Goal: Transaction & Acquisition: Purchase product/service

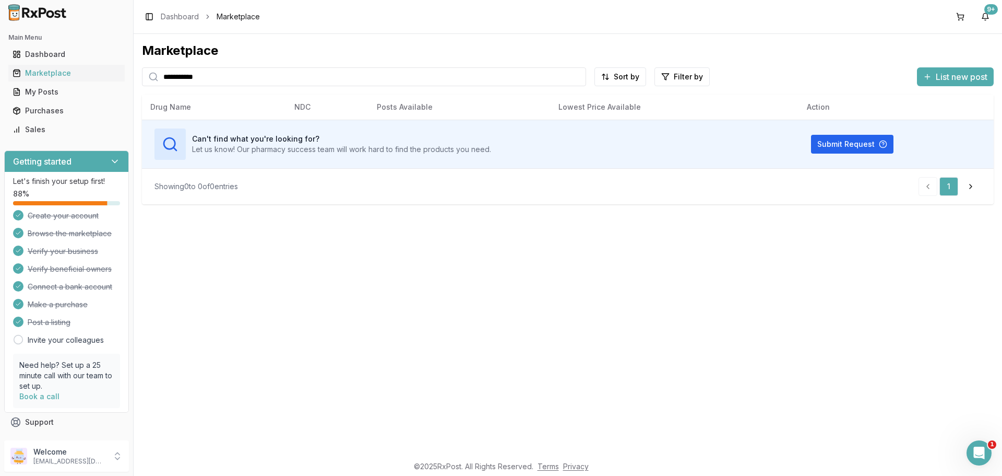
drag, startPoint x: 235, startPoint y: 84, endPoint x: 142, endPoint y: 83, distance: 93.4
click at [142, 83] on div "**********" at bounding box center [364, 76] width 444 height 19
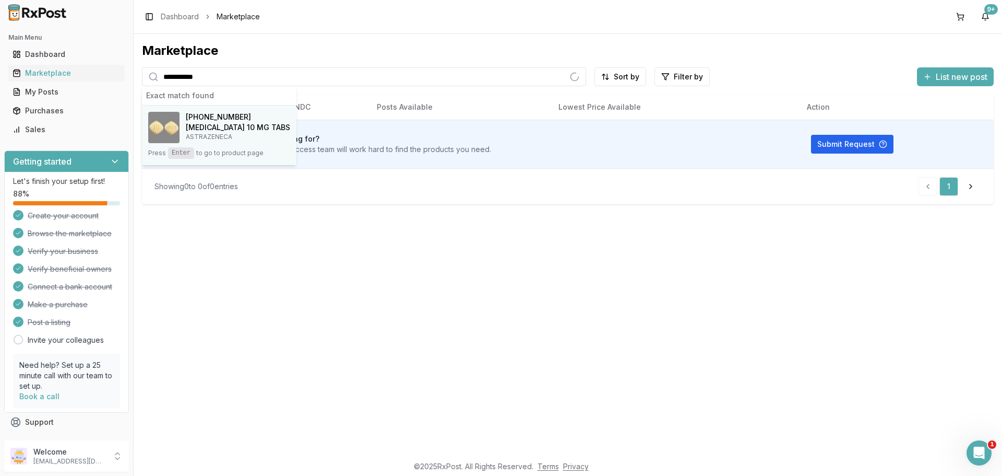
type input "**********"
click at [184, 137] on div "00310-6210-30 Farxiga 10 MG TABS ASTRAZENECA" at bounding box center [219, 127] width 142 height 31
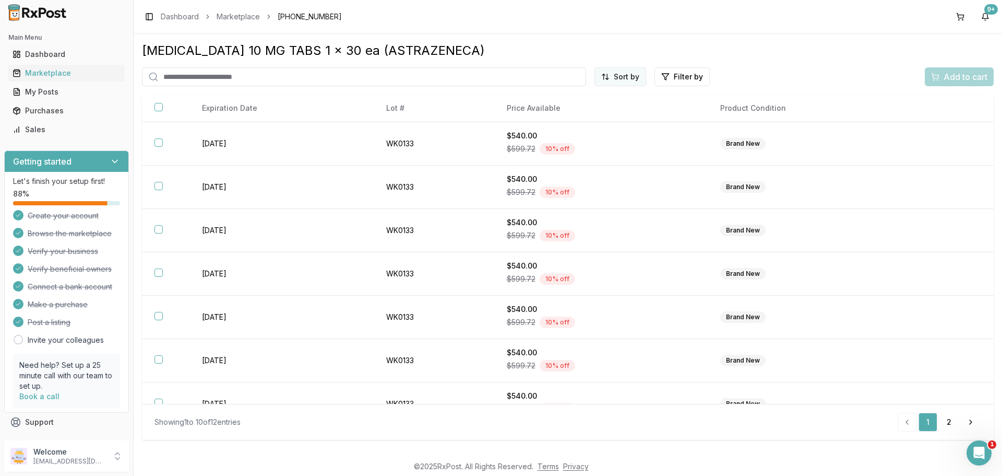
click at [622, 80] on html "Main Menu Dashboard Marketplace My Posts Purchases Sales Getting started Let's …" at bounding box center [501, 238] width 1002 height 476
click at [582, 113] on div "Price (Low to High)" at bounding box center [594, 116] width 99 height 17
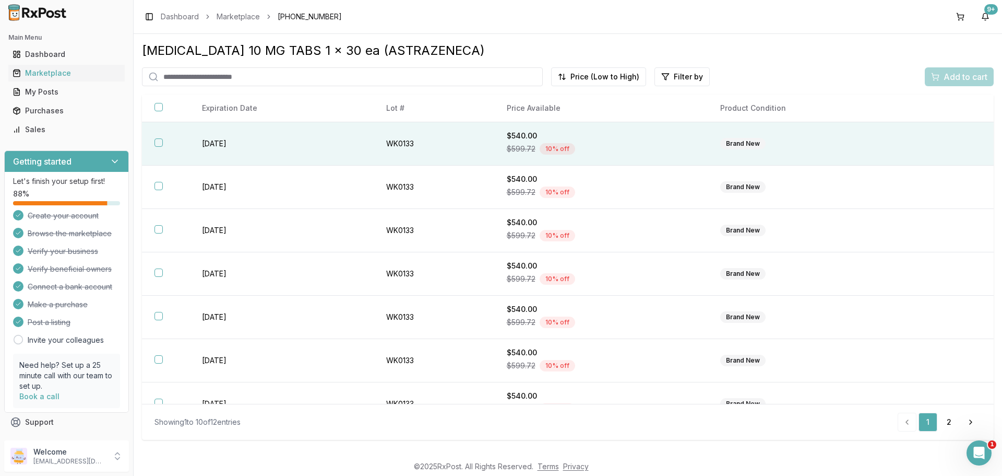
click at [160, 141] on button "button" at bounding box center [159, 142] width 8 height 8
click at [948, 82] on span "Add to cart" at bounding box center [966, 76] width 44 height 13
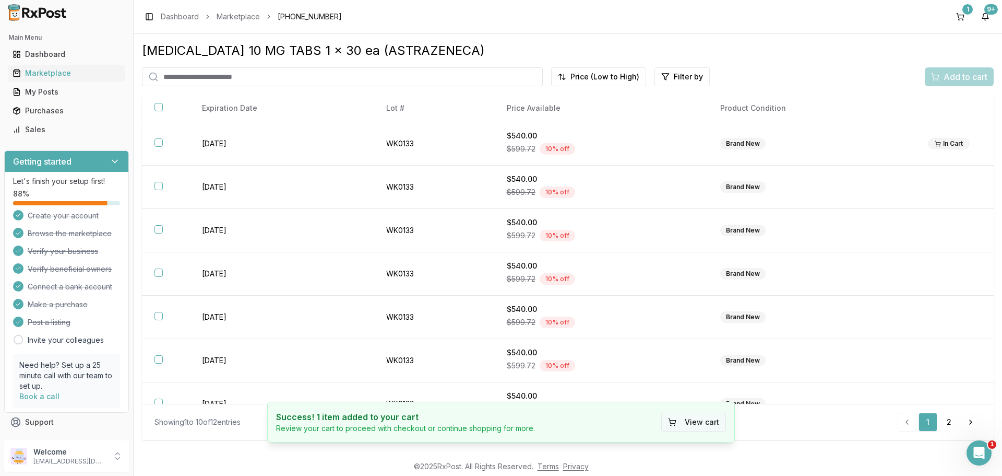
click at [699, 421] on button "View cart" at bounding box center [693, 421] width 65 height 19
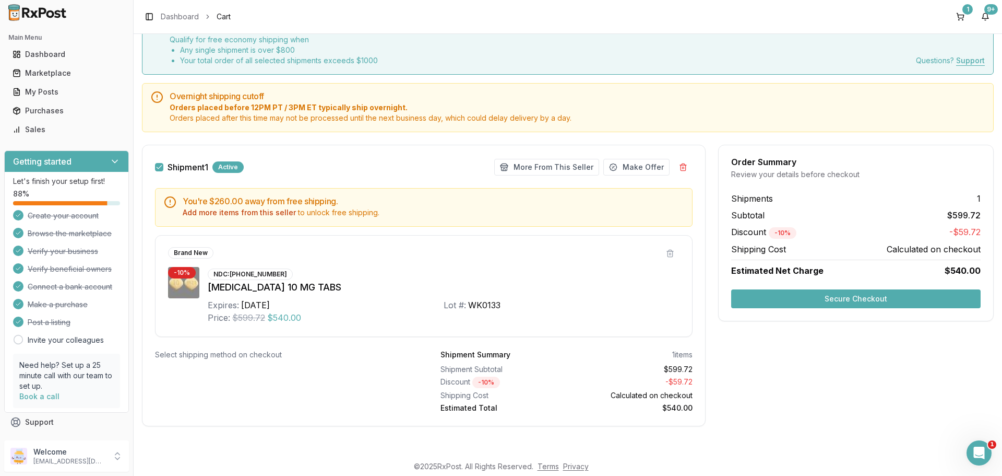
scroll to position [53, 0]
click at [539, 161] on button "More From This Seller" at bounding box center [546, 166] width 105 height 17
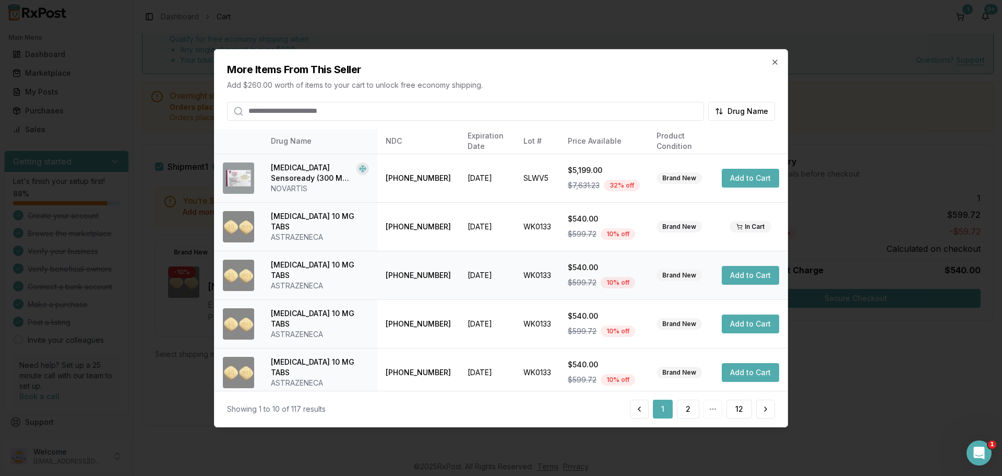
click at [738, 271] on button "Add to Cart" at bounding box center [750, 275] width 57 height 19
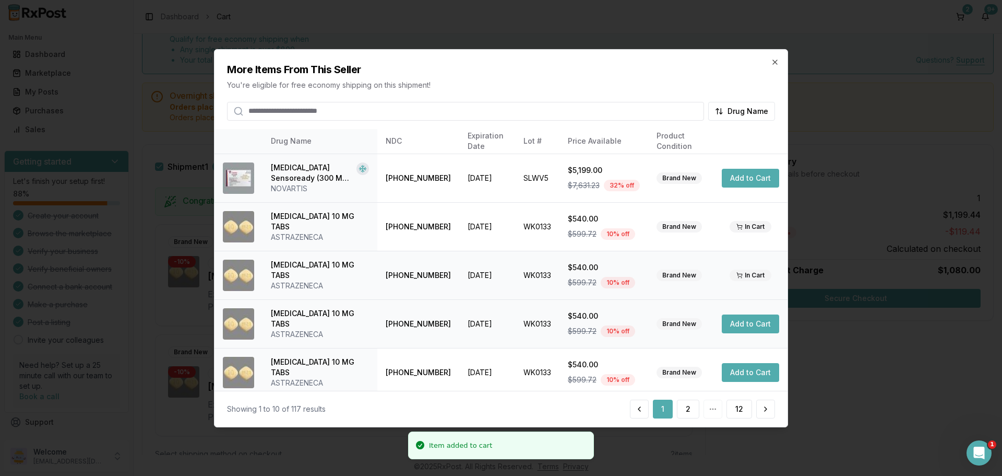
click at [737, 319] on button "Add to Cart" at bounding box center [750, 323] width 57 height 19
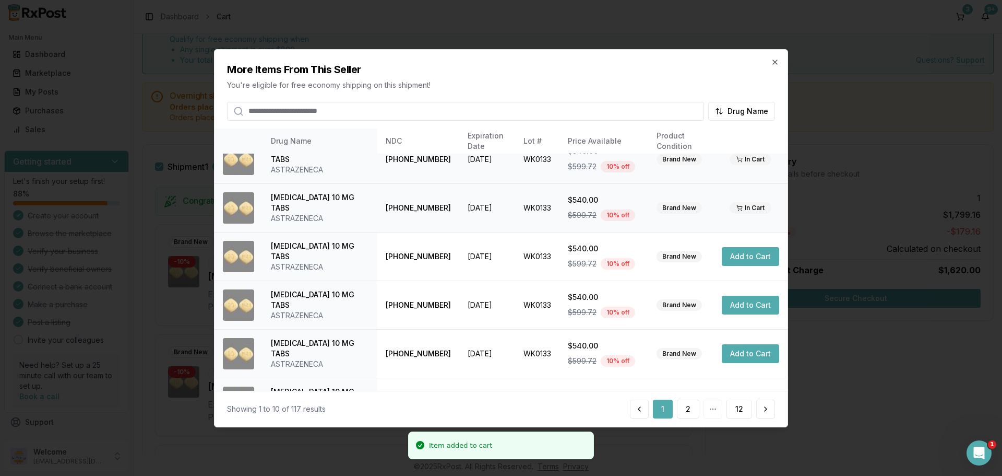
scroll to position [139, 0]
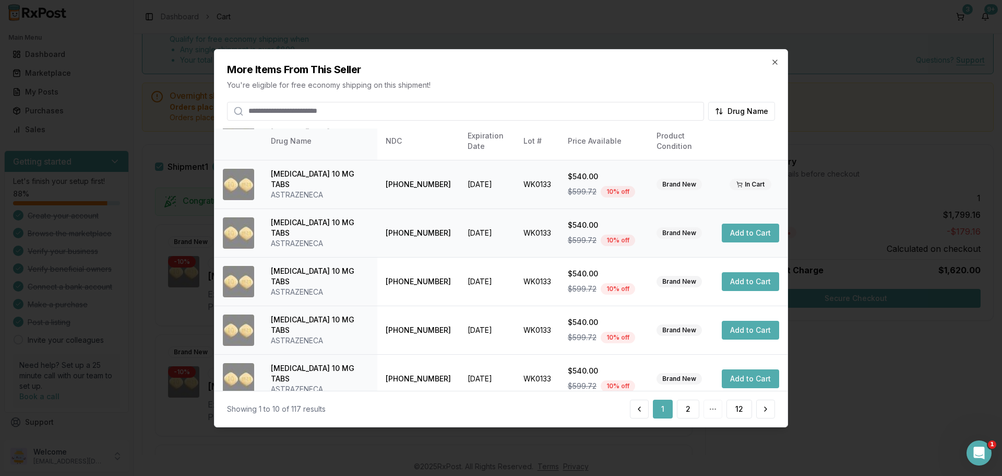
click at [734, 239] on button "Add to Cart" at bounding box center [750, 232] width 57 height 19
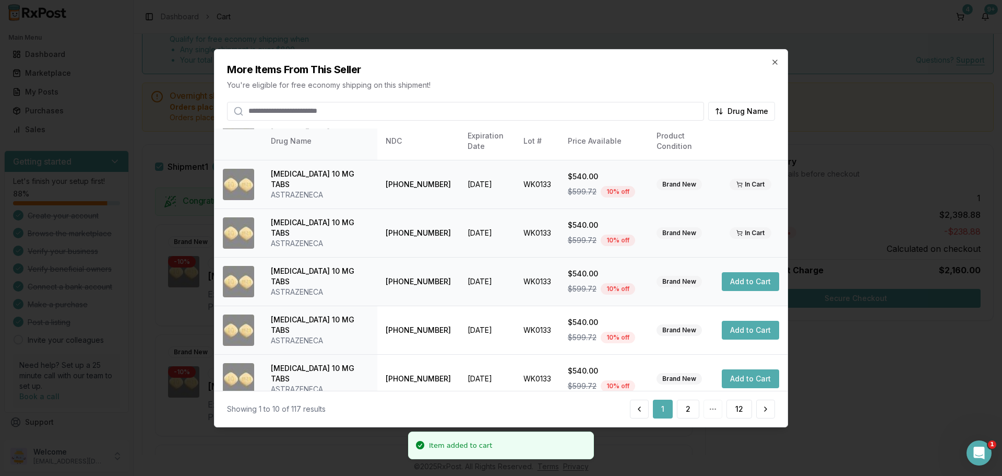
click at [737, 284] on button "Add to Cart" at bounding box center [750, 281] width 57 height 19
click at [689, 412] on button "2" at bounding box center [688, 408] width 22 height 19
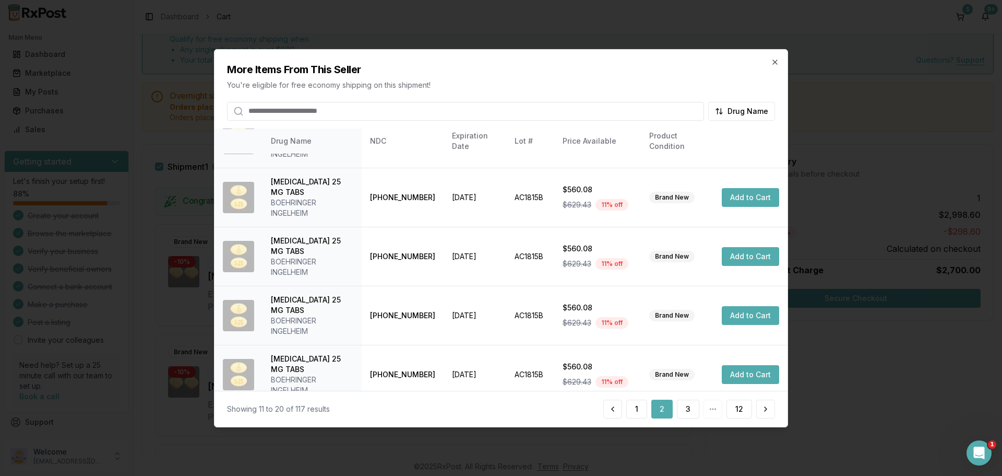
scroll to position [342, 0]
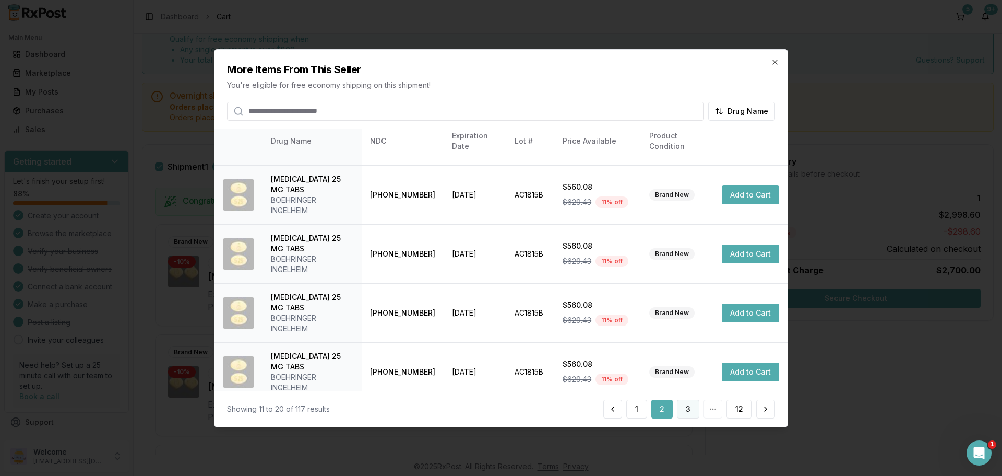
click at [690, 412] on button "3" at bounding box center [688, 408] width 22 height 19
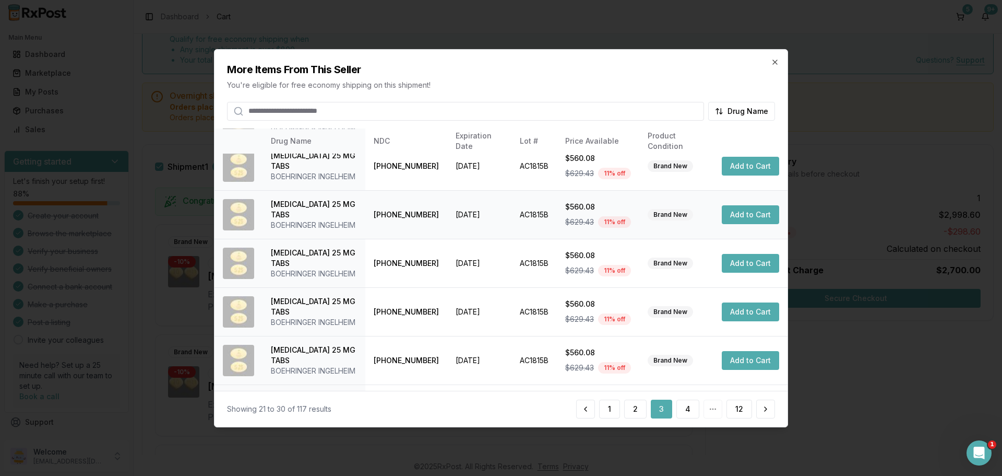
scroll to position [248, 0]
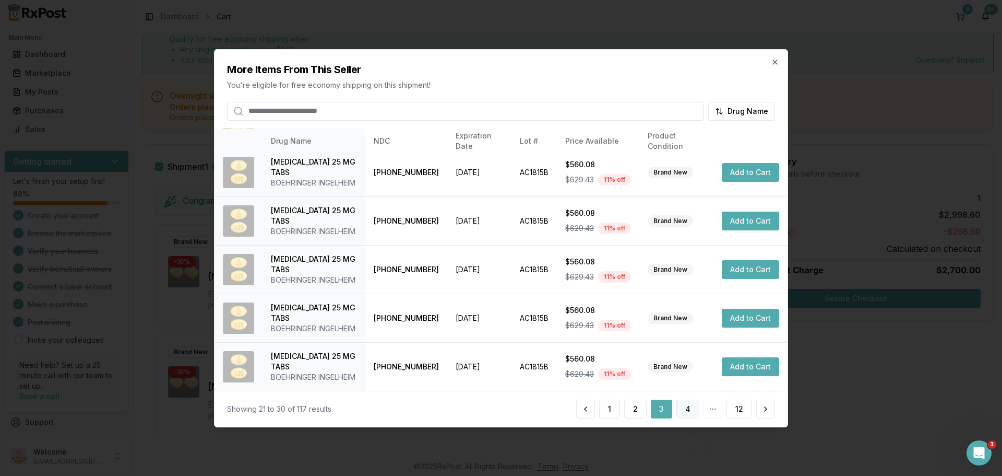
click at [680, 412] on button "4" at bounding box center [687, 408] width 23 height 19
click at [684, 406] on button "5" at bounding box center [689, 408] width 22 height 19
click at [690, 413] on button "6" at bounding box center [688, 408] width 22 height 19
click at [685, 409] on button "7" at bounding box center [688, 408] width 22 height 19
click at [687, 409] on button "8" at bounding box center [688, 408] width 22 height 19
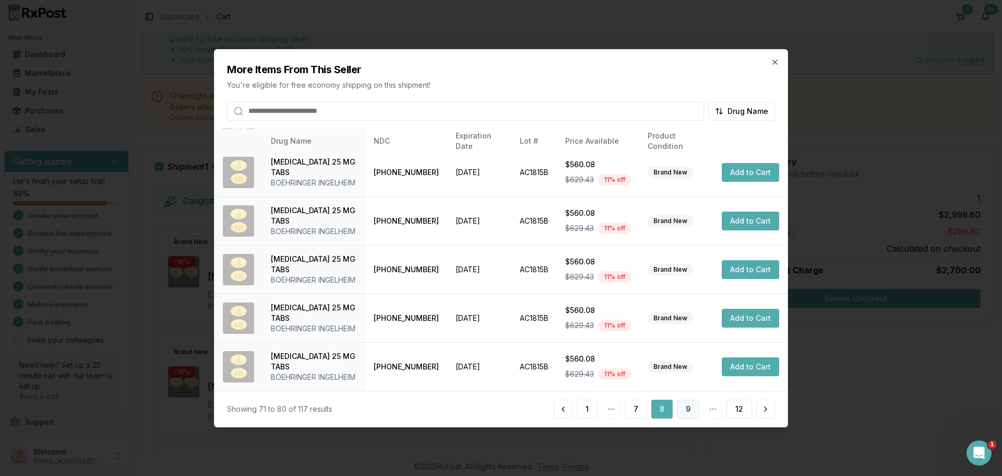
click at [686, 409] on button "9" at bounding box center [688, 408] width 22 height 19
click at [684, 401] on button "10" at bounding box center [687, 408] width 26 height 19
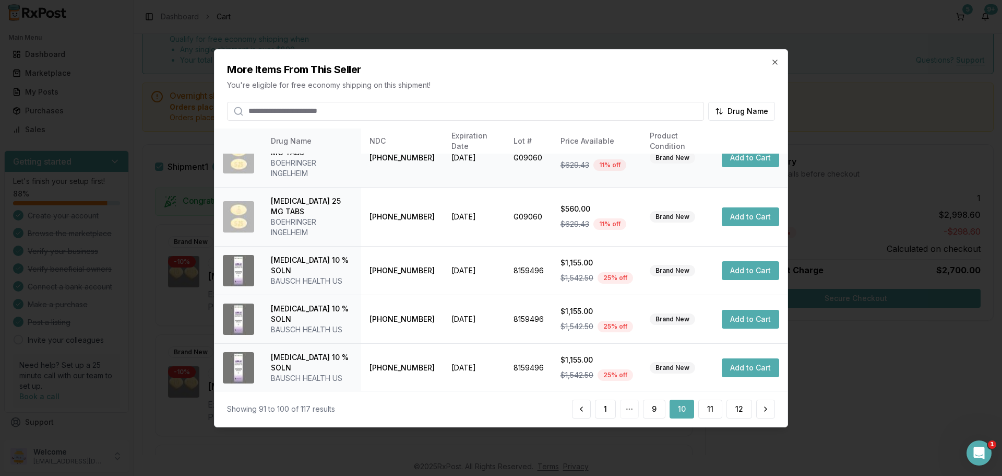
scroll to position [322, 0]
click at [708, 403] on button "11" at bounding box center [710, 408] width 24 height 19
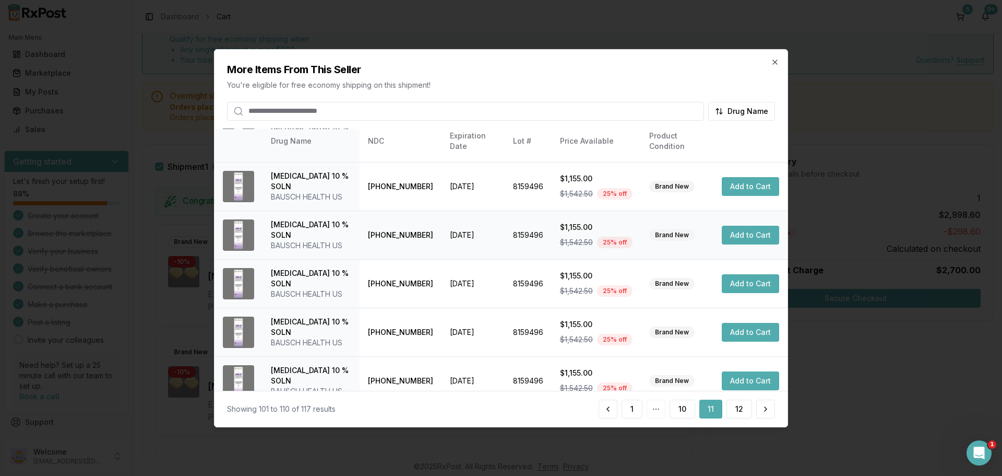
scroll to position [248, 0]
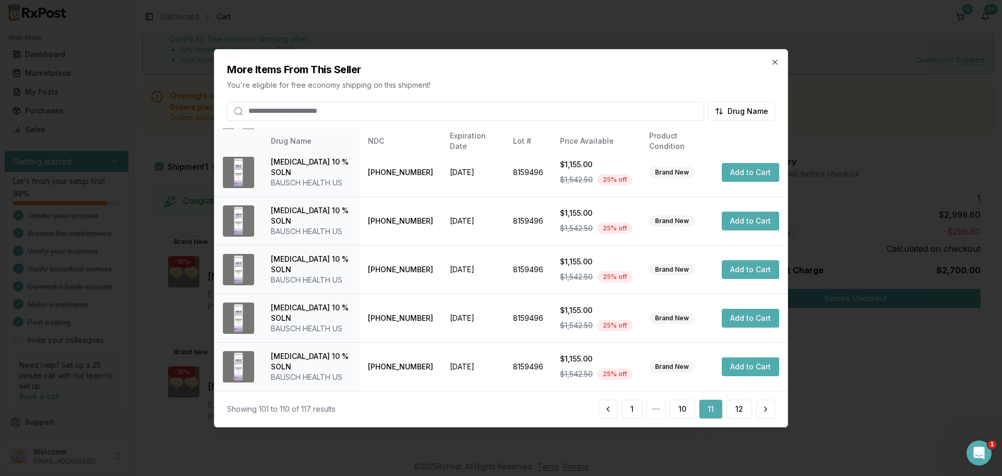
click at [738, 420] on div "Showing 101 to 110 of 117 results 1 10 11 12" at bounding box center [501, 408] width 573 height 36
click at [738, 410] on button "12" at bounding box center [740, 408] width 26 height 19
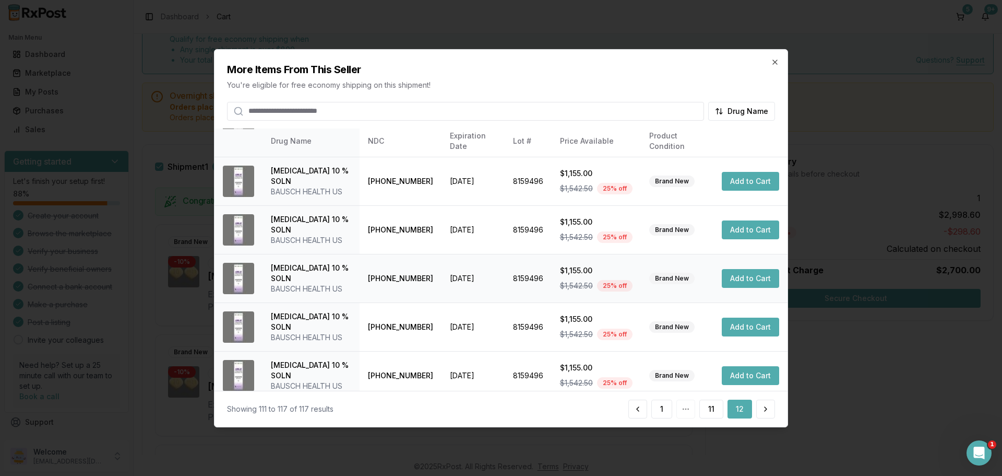
scroll to position [103, 0]
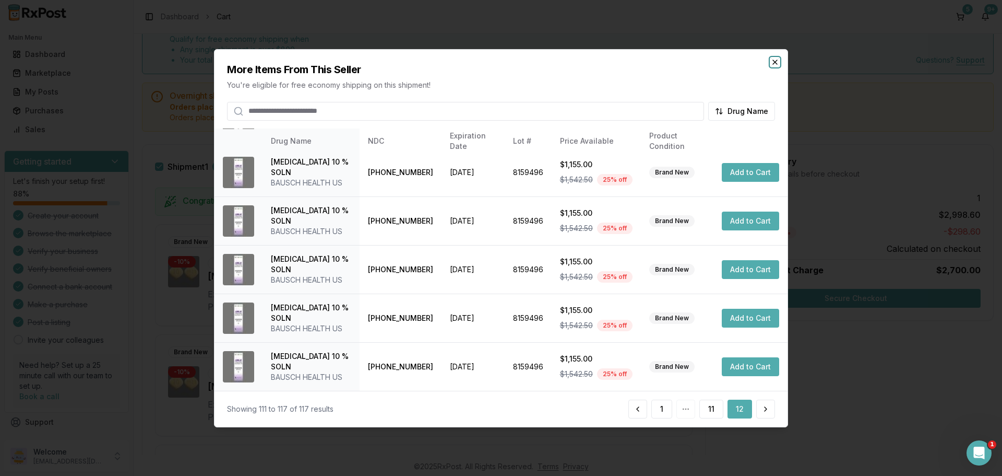
click at [776, 63] on icon "button" at bounding box center [775, 62] width 4 height 4
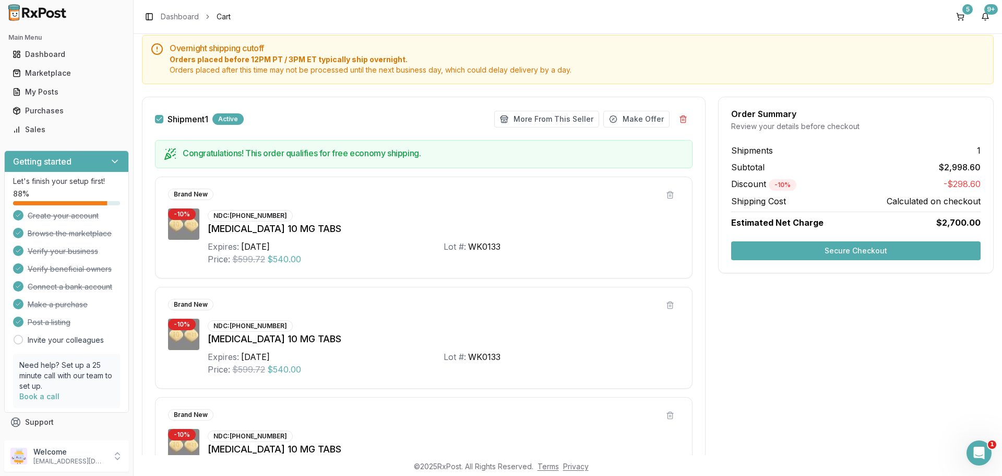
scroll to position [0, 0]
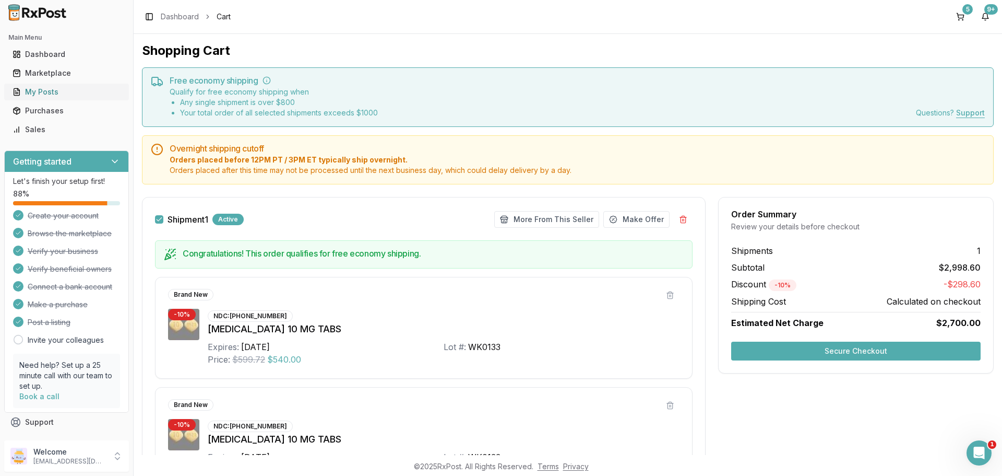
click at [60, 87] on div "My Posts" at bounding box center [67, 92] width 108 height 10
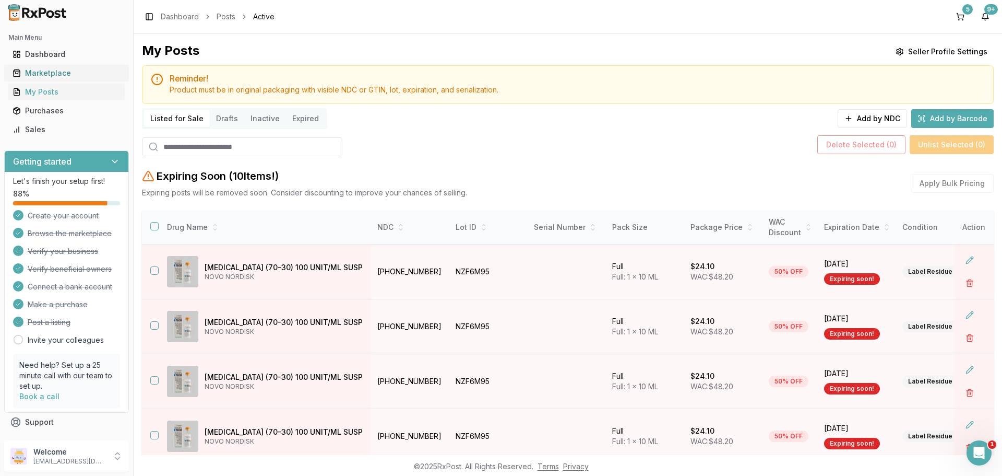
click at [57, 72] on div "Marketplace" at bounding box center [67, 73] width 108 height 10
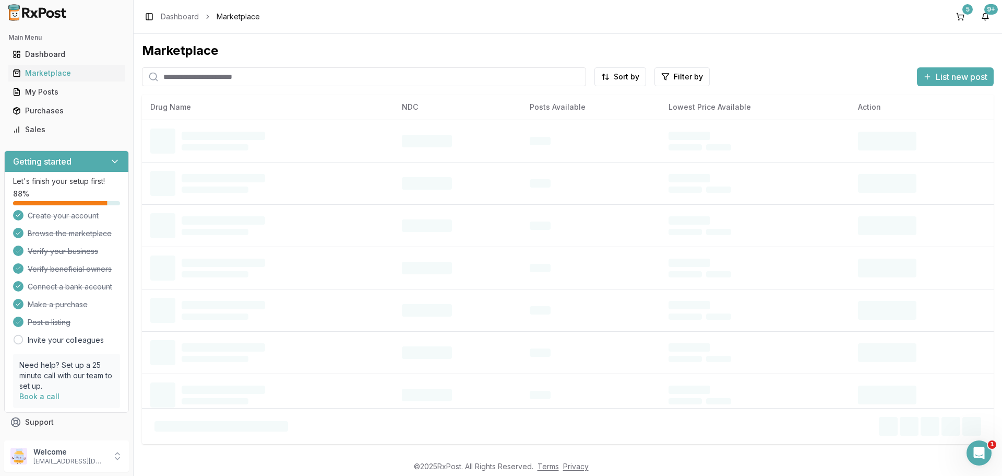
click at [217, 77] on input "search" at bounding box center [364, 76] width 444 height 19
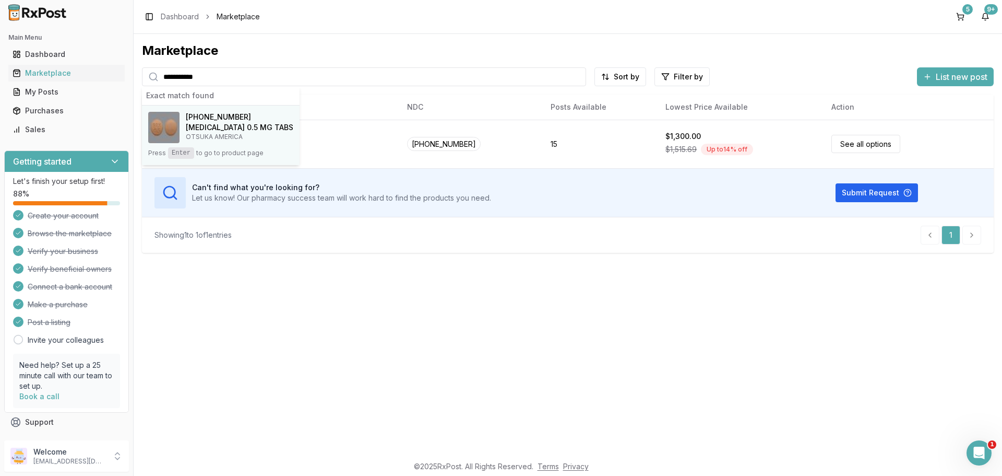
type input "**********"
click at [203, 118] on span "[PHONE_NUMBER]" at bounding box center [218, 117] width 65 height 10
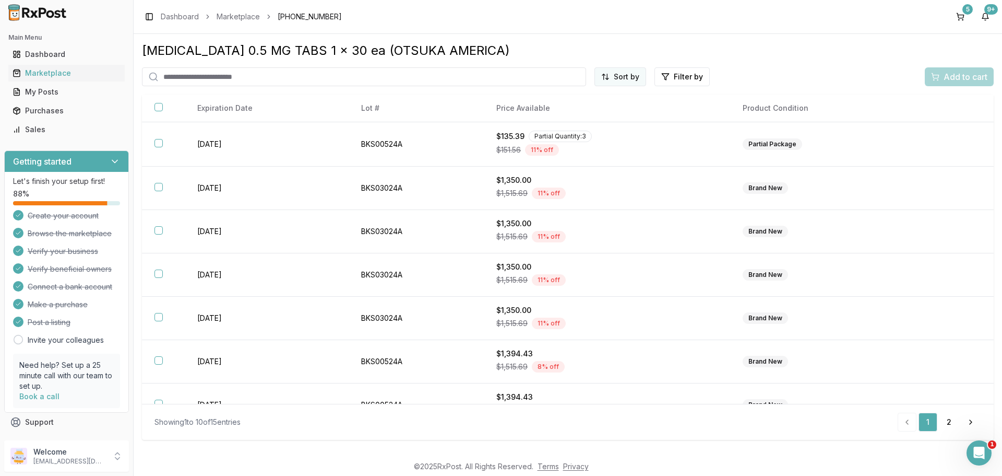
click at [618, 77] on html "Main Menu Dashboard Marketplace My Posts Purchases Sales Getting started Let's …" at bounding box center [501, 238] width 1002 height 476
click at [580, 112] on div "Price (Low to High)" at bounding box center [594, 116] width 99 height 17
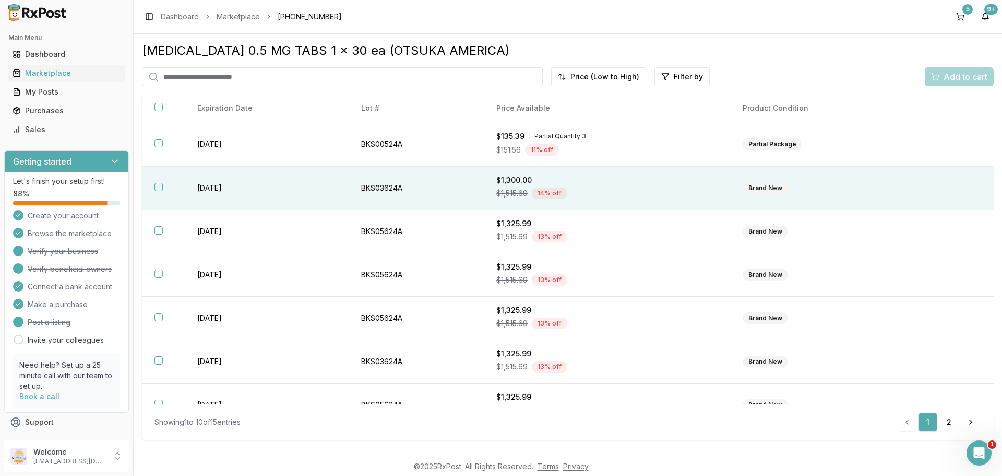
click at [160, 186] on button "button" at bounding box center [159, 187] width 8 height 8
click at [956, 80] on span "Add to cart" at bounding box center [966, 76] width 44 height 13
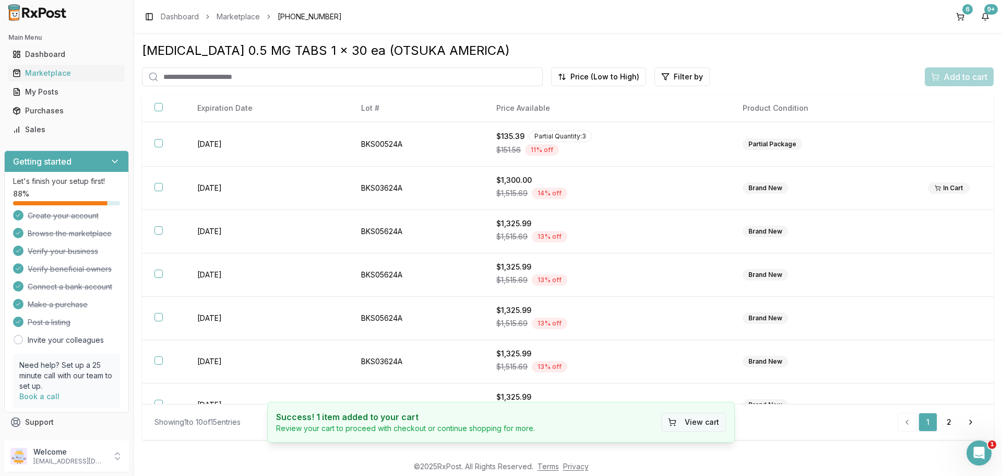
click at [687, 415] on button "View cart" at bounding box center [693, 421] width 65 height 19
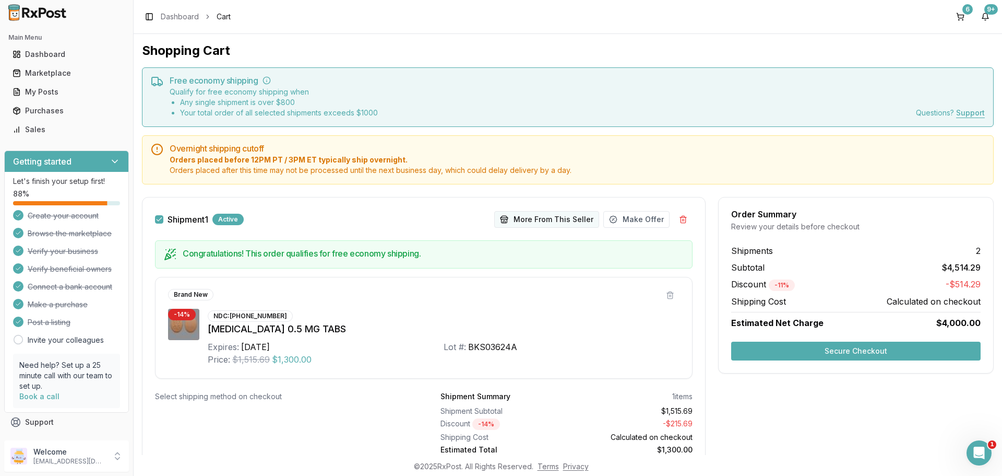
click at [545, 222] on button "More From This Seller" at bounding box center [546, 219] width 105 height 17
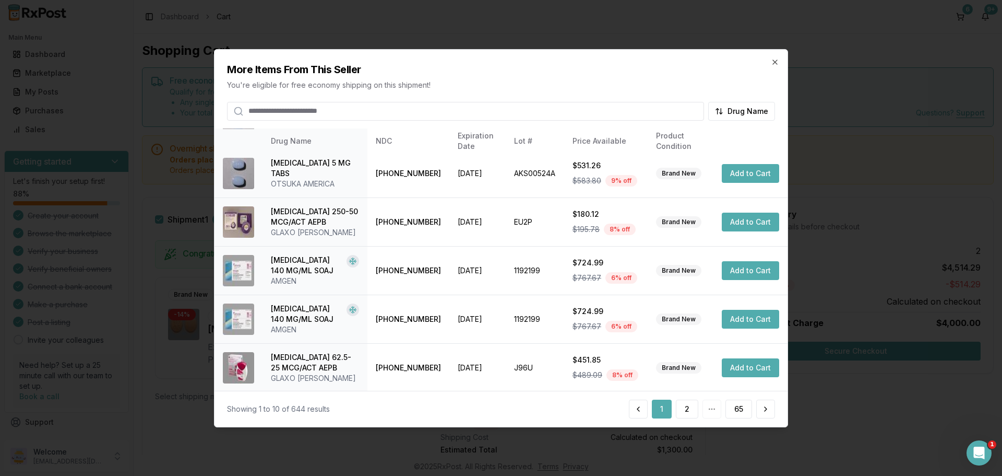
scroll to position [248, 0]
click at [695, 409] on button "2" at bounding box center [687, 408] width 22 height 19
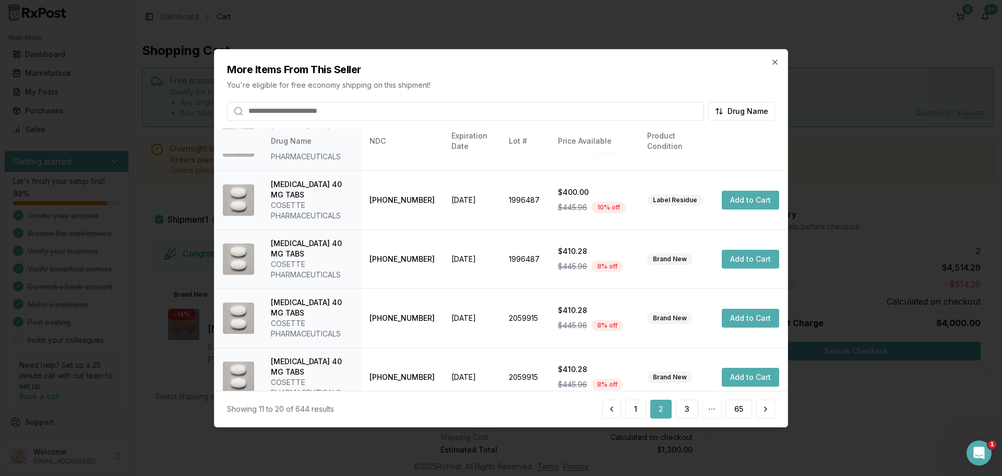
scroll to position [269, 0]
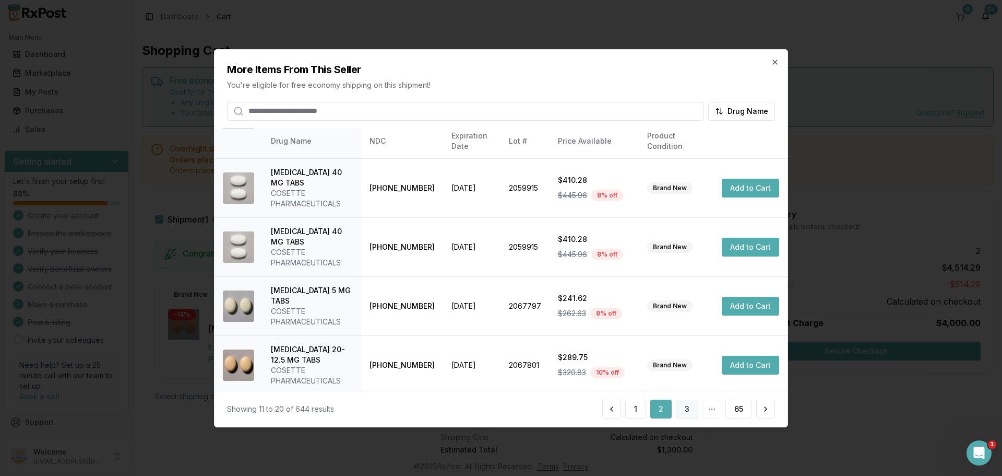
click at [686, 411] on button "3" at bounding box center [687, 408] width 22 height 19
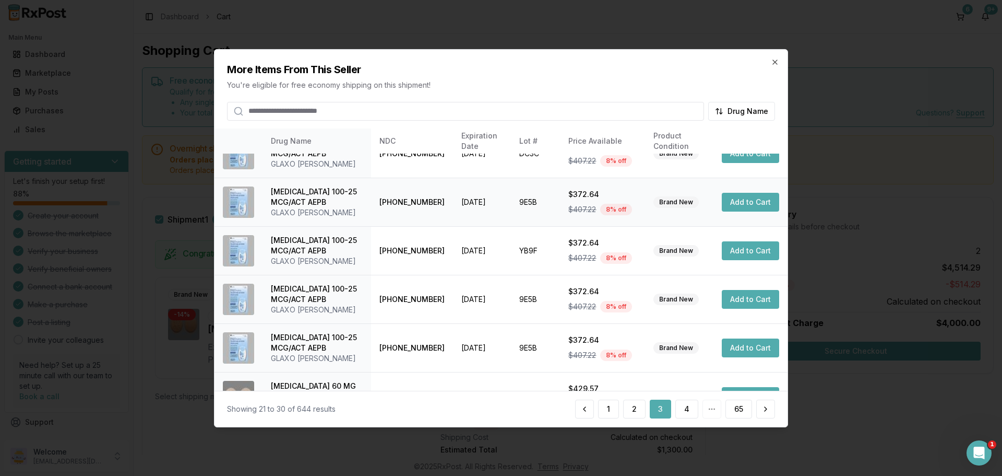
scroll to position [280, 0]
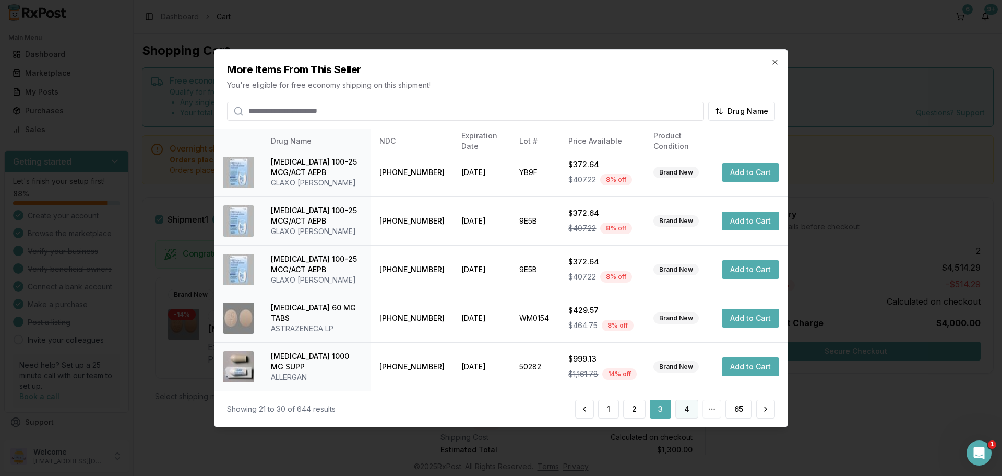
click at [683, 412] on button "4" at bounding box center [686, 408] width 23 height 19
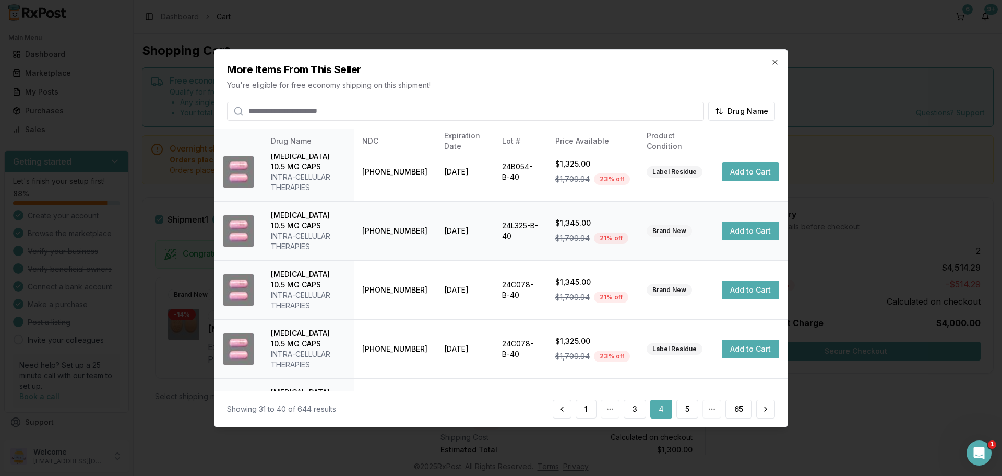
scroll to position [311, 0]
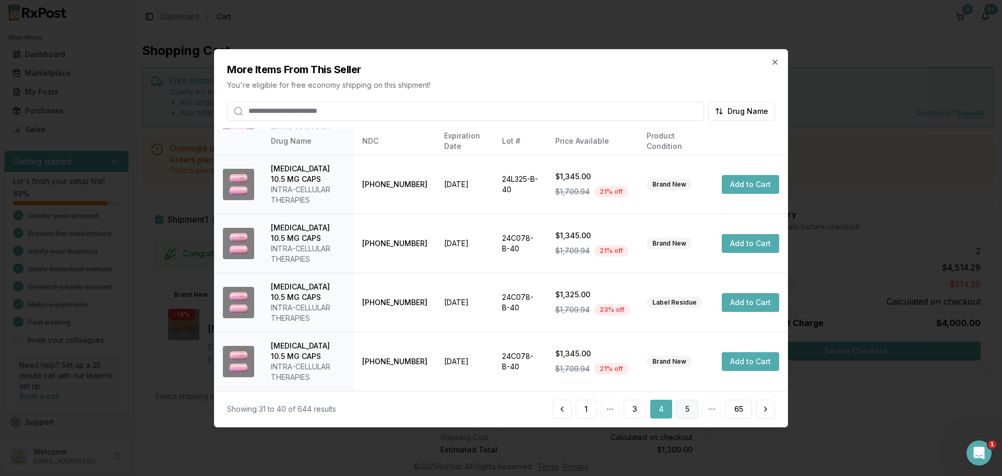
click at [688, 410] on button "5" at bounding box center [687, 408] width 22 height 19
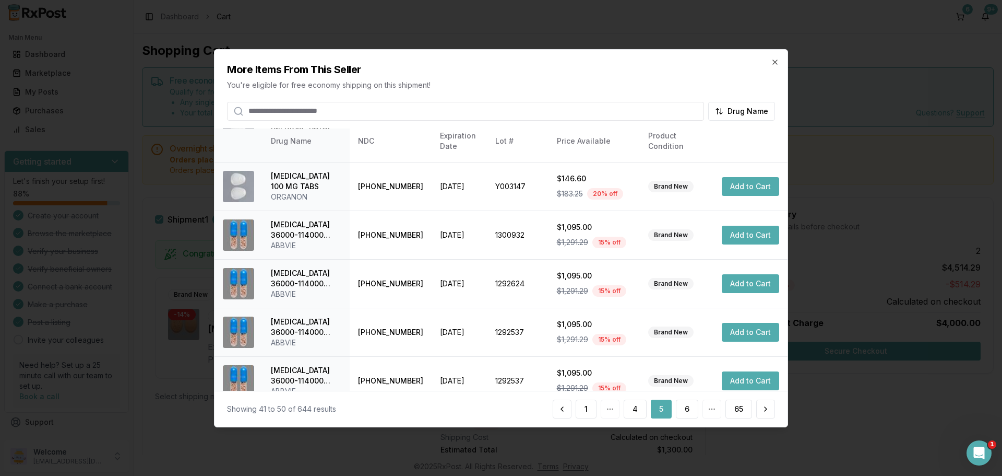
scroll to position [280, 0]
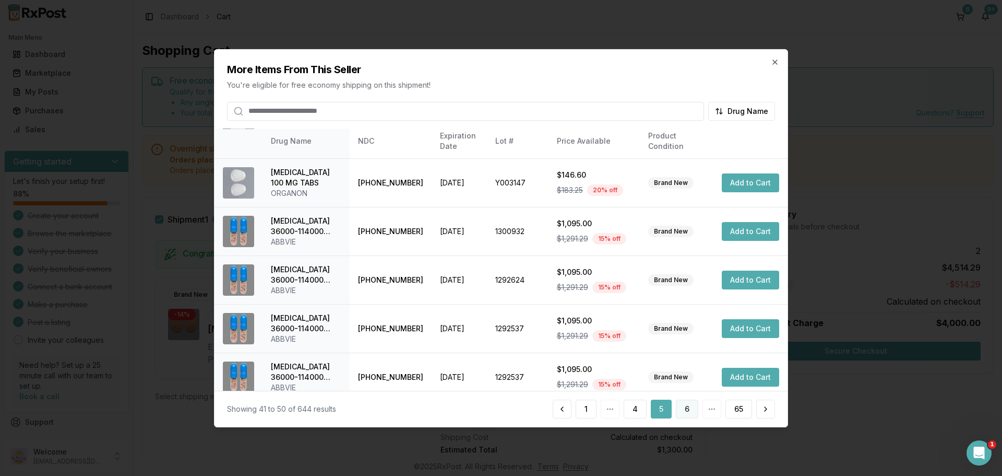
click at [681, 411] on button "6" at bounding box center [687, 408] width 22 height 19
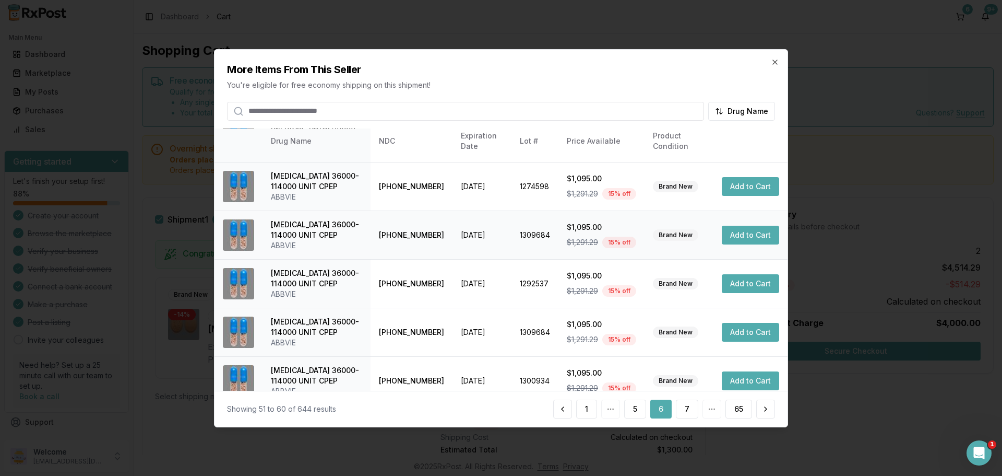
scroll to position [248, 0]
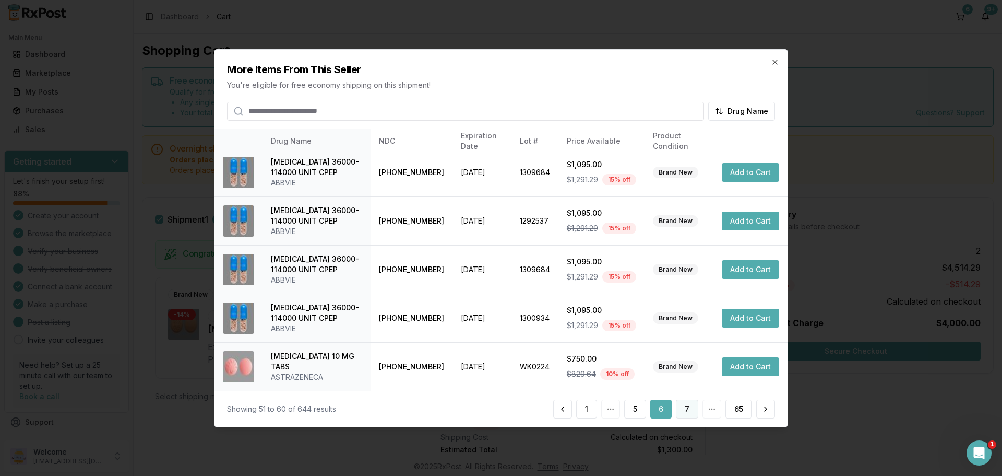
click at [695, 411] on button "7" at bounding box center [687, 408] width 22 height 19
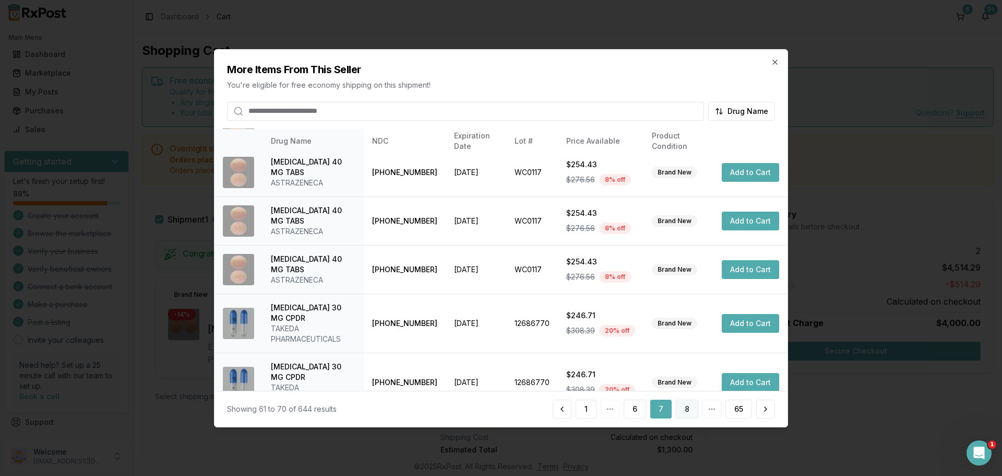
click at [688, 412] on button "8" at bounding box center [687, 408] width 22 height 19
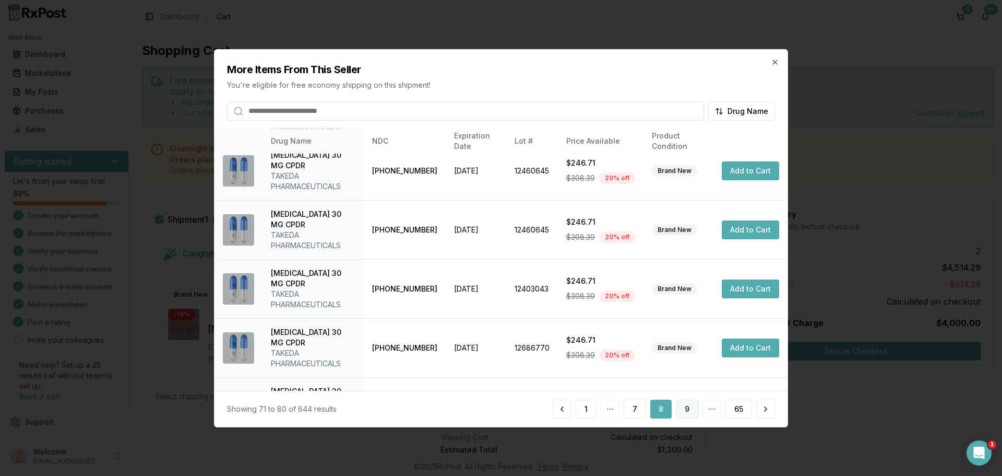
click at [679, 412] on button "9" at bounding box center [687, 408] width 22 height 19
click at [685, 409] on button "10" at bounding box center [686, 408] width 26 height 19
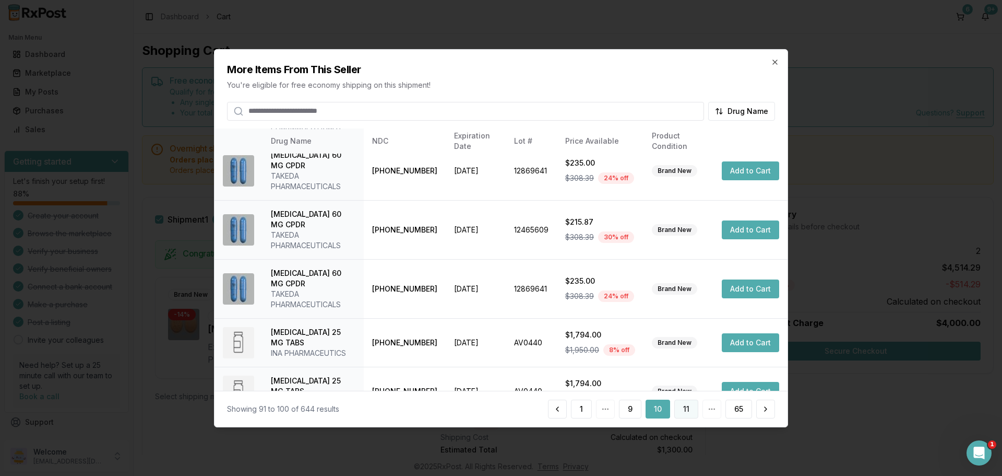
click at [696, 410] on button "11" at bounding box center [686, 408] width 24 height 19
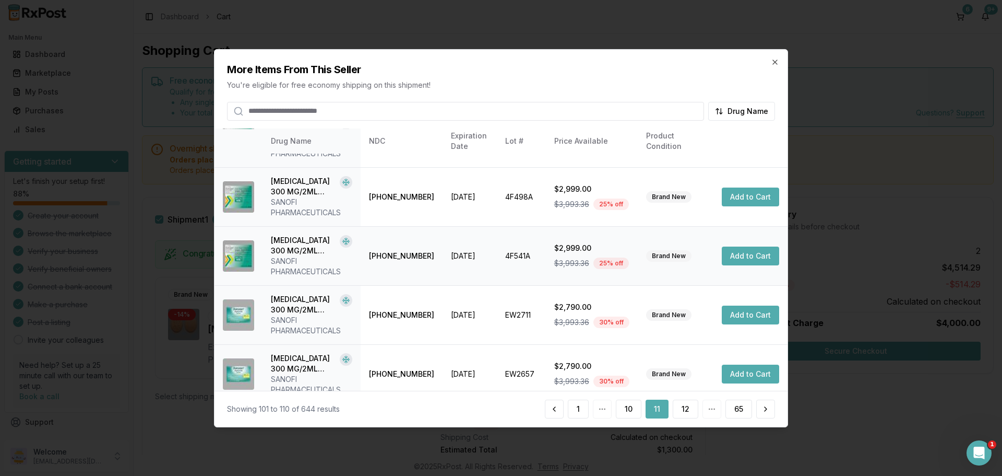
scroll to position [301, 0]
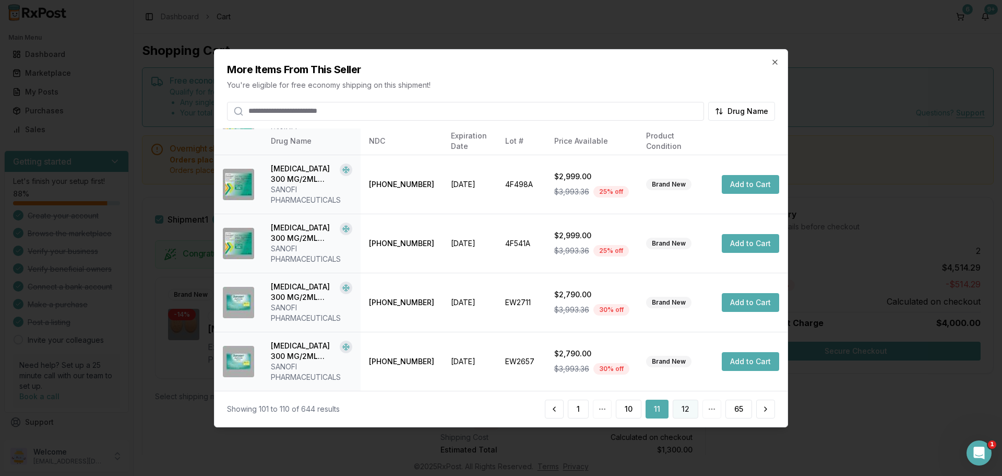
click at [683, 415] on button "12" at bounding box center [686, 408] width 26 height 19
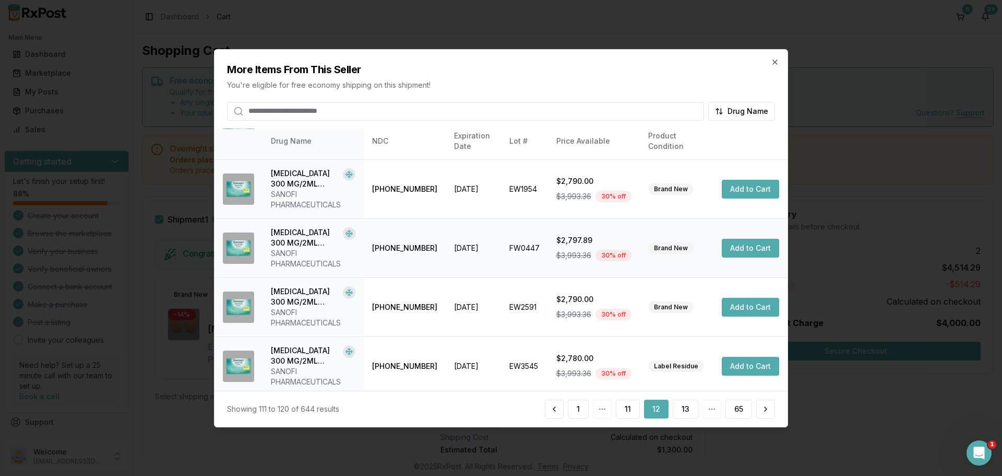
scroll to position [332, 0]
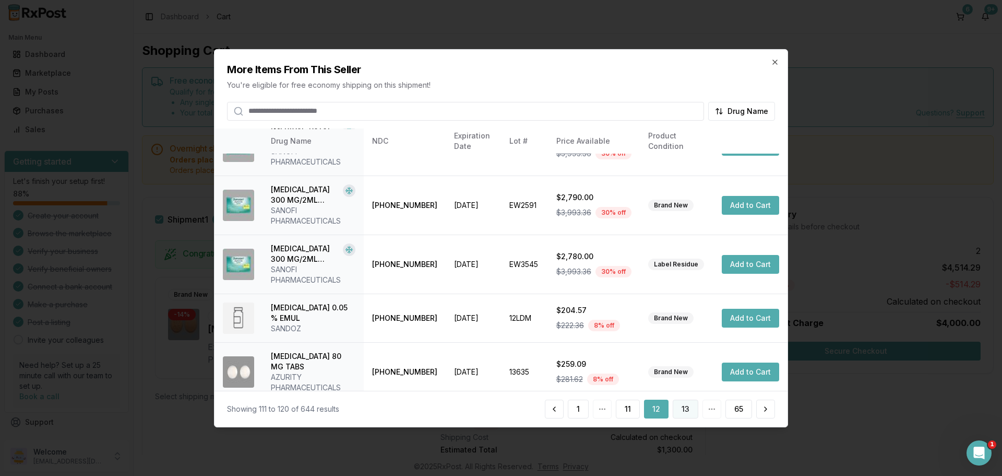
click at [686, 407] on button "13" at bounding box center [686, 408] width 26 height 19
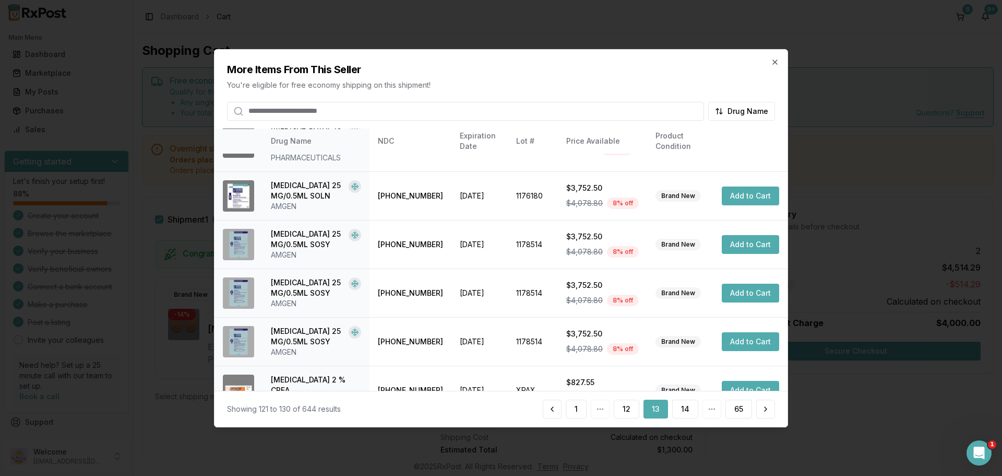
scroll to position [282, 0]
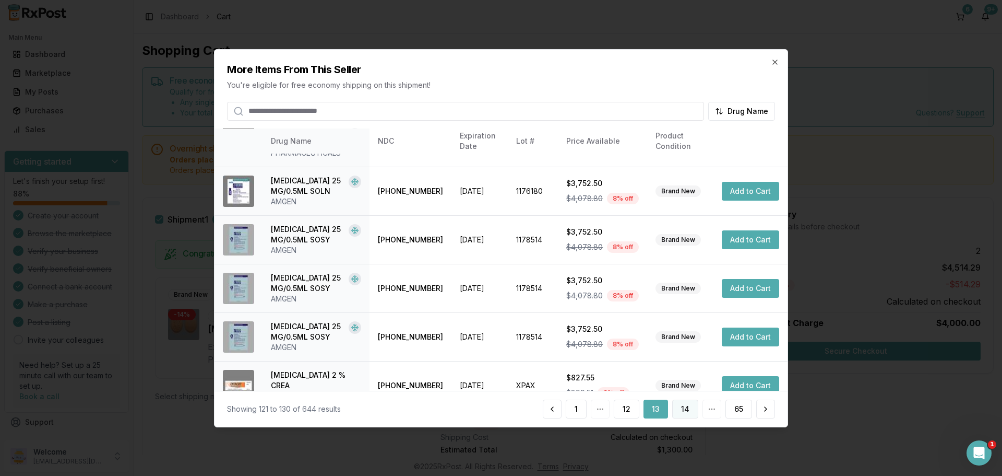
click at [686, 413] on button "14" at bounding box center [685, 408] width 26 height 19
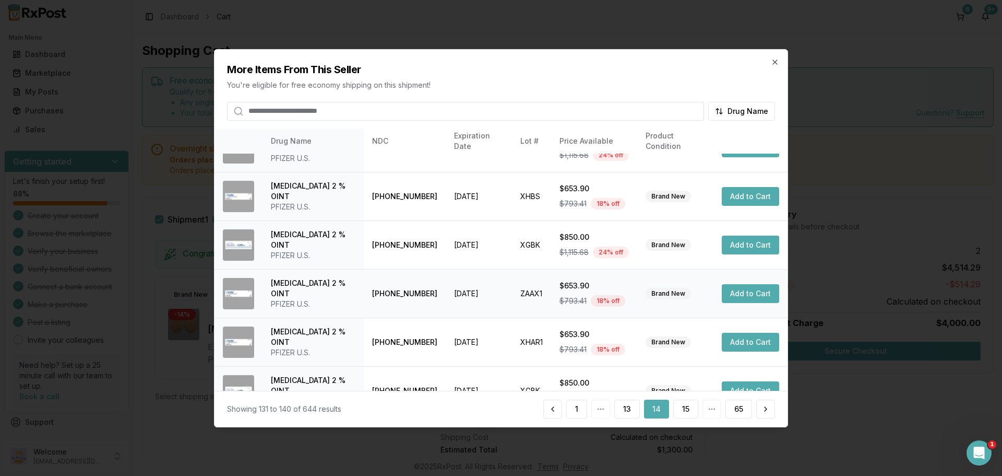
scroll to position [248, 0]
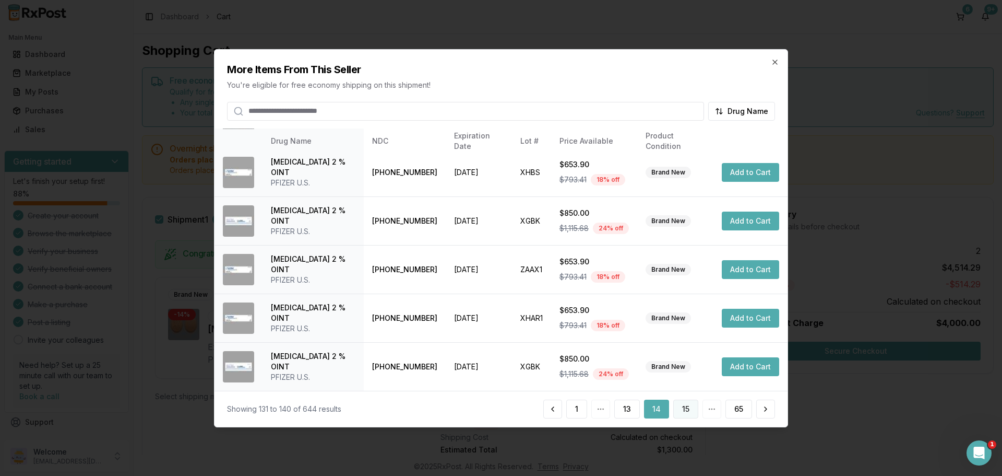
click at [681, 404] on button "15" at bounding box center [685, 408] width 25 height 19
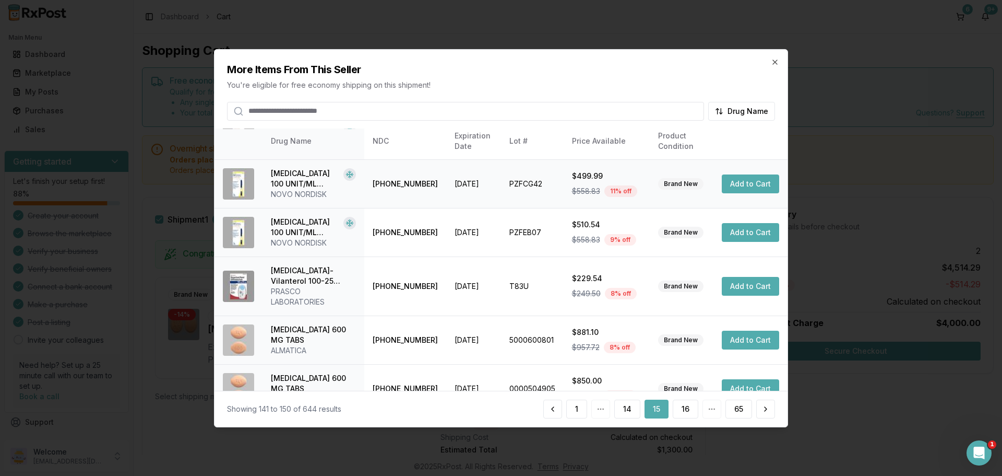
scroll to position [259, 0]
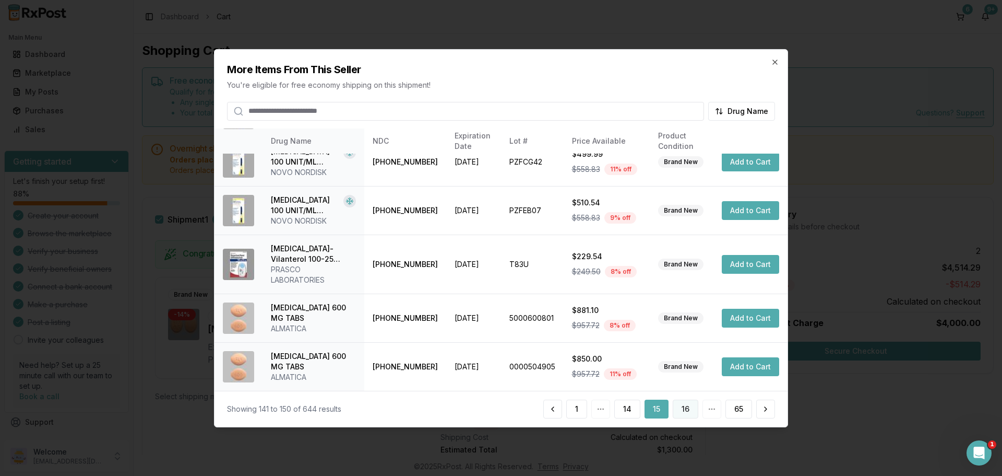
click at [688, 411] on button "16" at bounding box center [686, 408] width 26 height 19
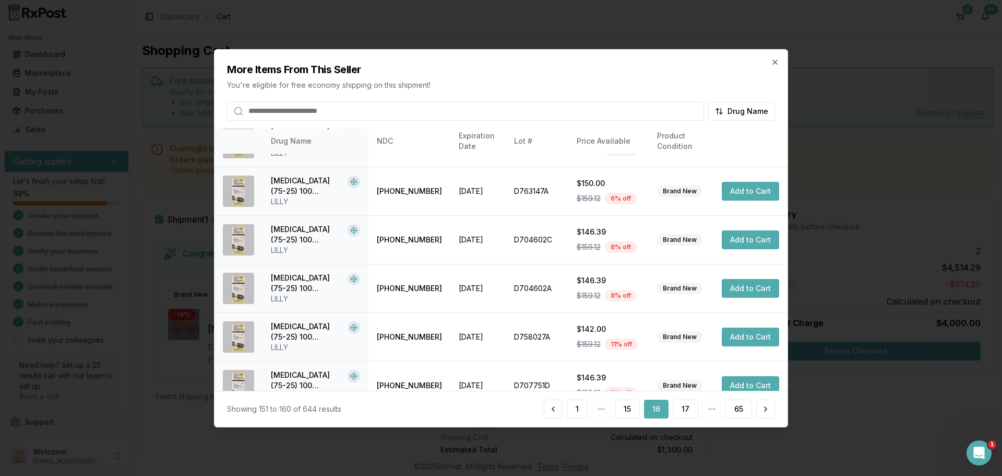
scroll to position [248, 0]
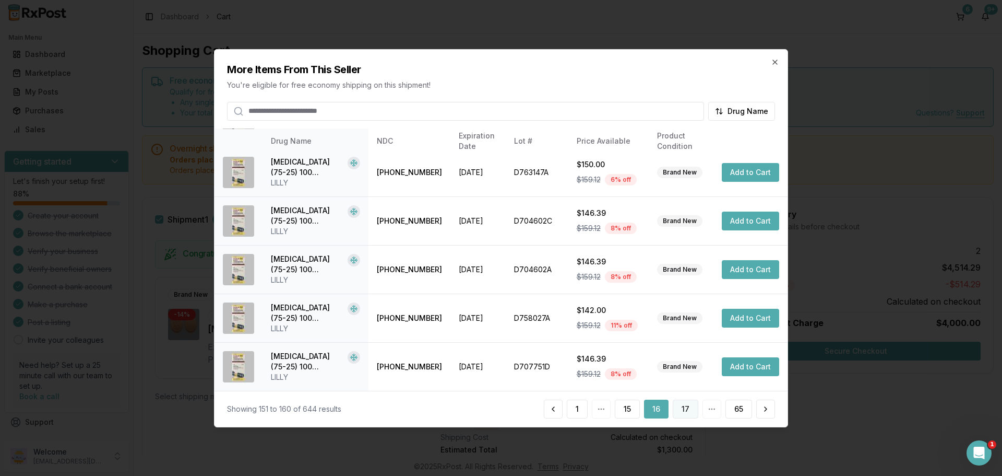
click at [688, 405] on button "17" at bounding box center [686, 408] width 26 height 19
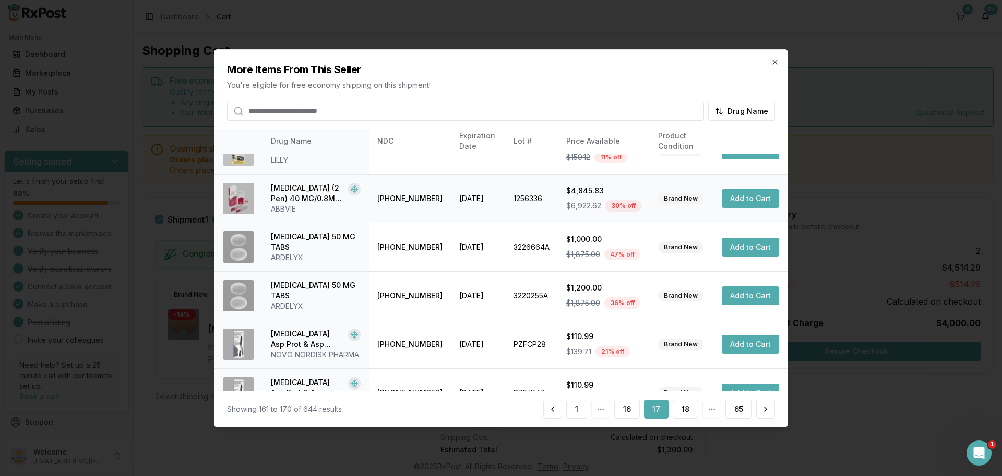
scroll to position [280, 0]
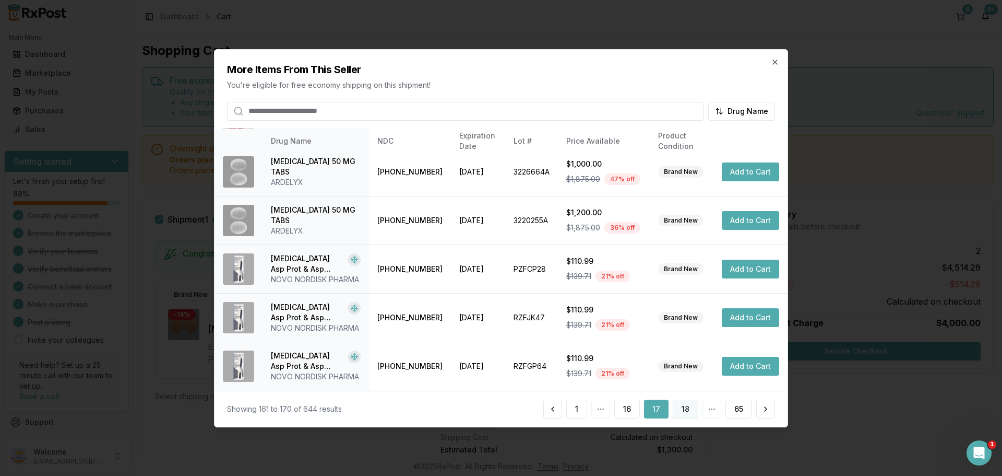
click at [689, 412] on button "18" at bounding box center [686, 408] width 26 height 19
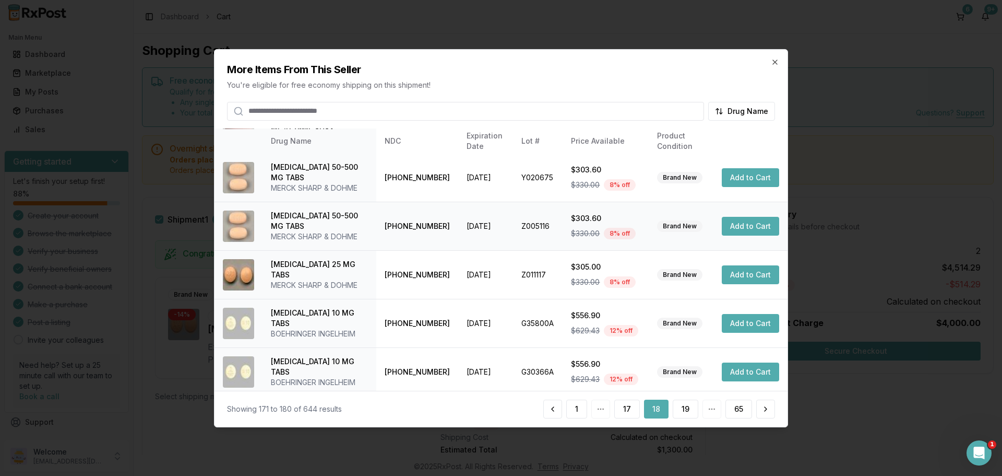
scroll to position [248, 0]
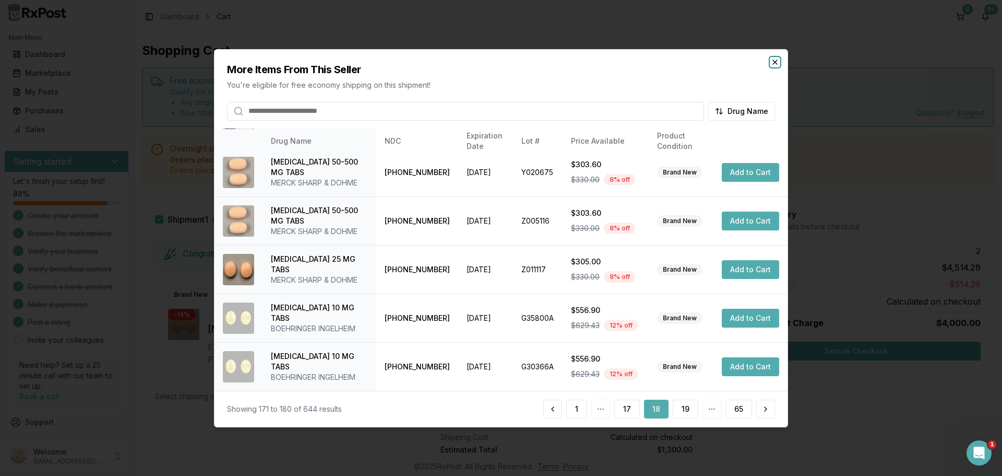
click at [775, 63] on icon "button" at bounding box center [775, 62] width 4 height 4
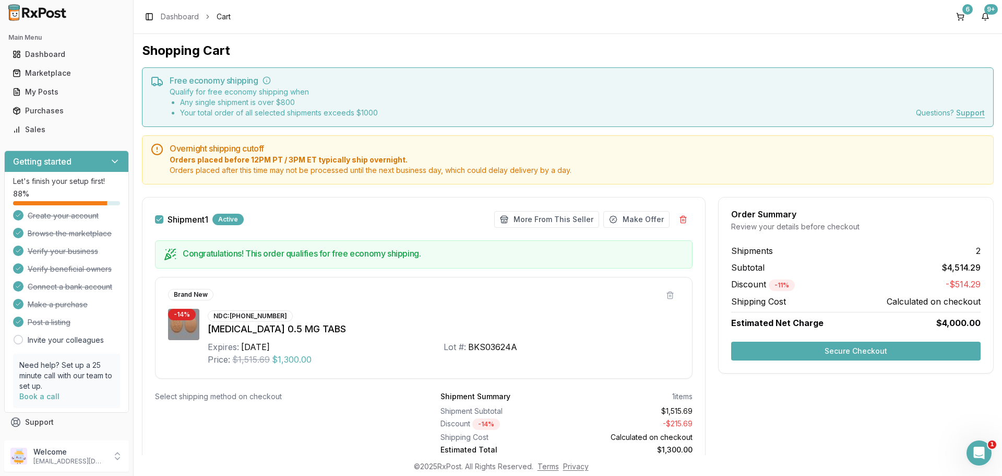
click at [837, 349] on button "Secure Checkout" at bounding box center [856, 350] width 250 height 19
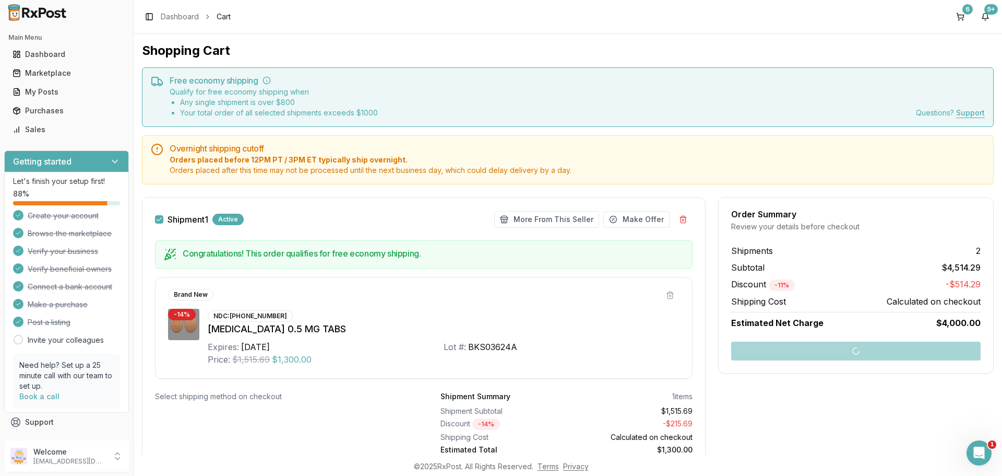
drag, startPoint x: 242, startPoint y: 348, endPoint x: 291, endPoint y: 349, distance: 49.6
click at [291, 349] on div "Expires: [DATE]" at bounding box center [326, 346] width 236 height 13
click at [290, 349] on div "Expires: [DATE]" at bounding box center [326, 346] width 236 height 13
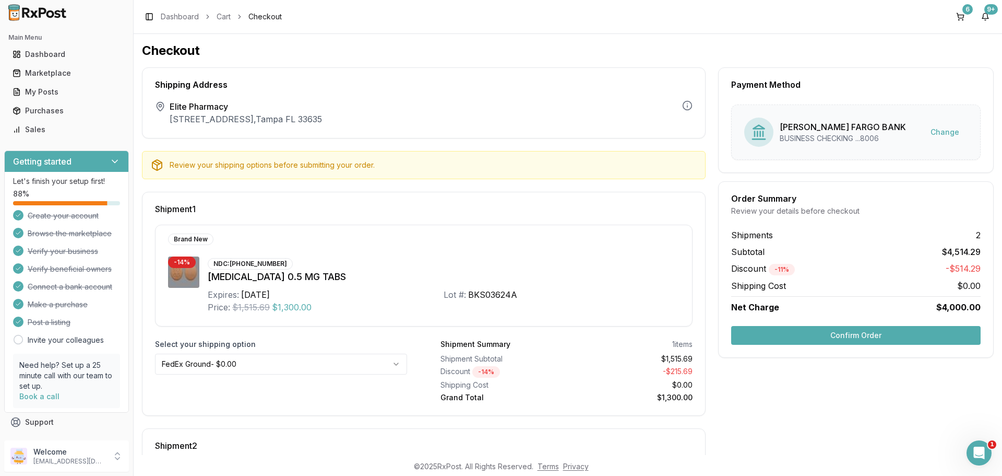
drag, startPoint x: 242, startPoint y: 296, endPoint x: 308, endPoint y: 298, distance: 66.8
click at [308, 298] on div "Expires: [DATE]" at bounding box center [326, 294] width 236 height 13
copy div "[DATE]"
click at [841, 337] on button "Confirm Order" at bounding box center [856, 335] width 250 height 19
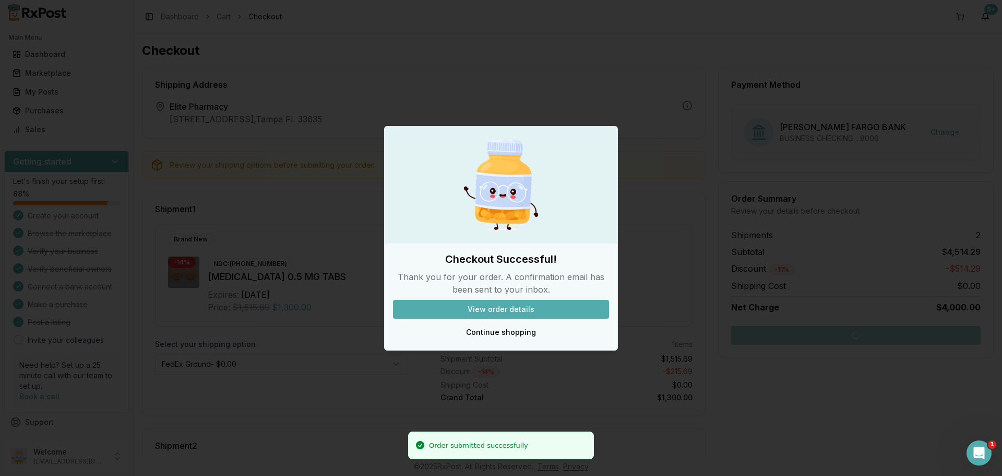
click at [501, 306] on button "View order details" at bounding box center [501, 309] width 216 height 19
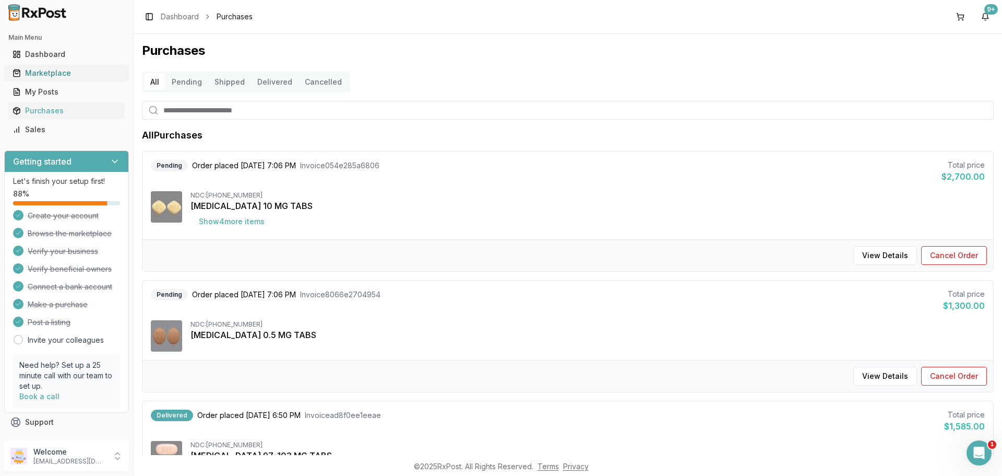
click at [53, 72] on div "Marketplace" at bounding box center [67, 73] width 108 height 10
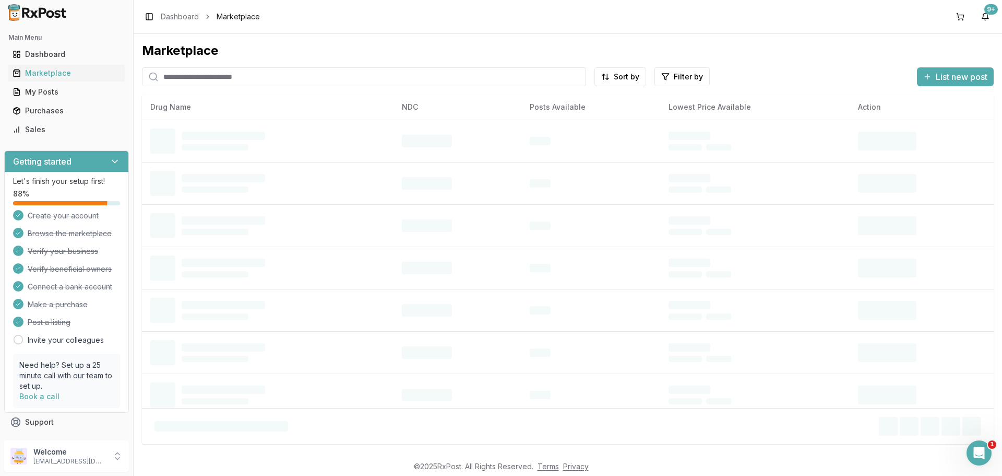
click at [183, 80] on input "search" at bounding box center [364, 76] width 444 height 19
paste input "**********"
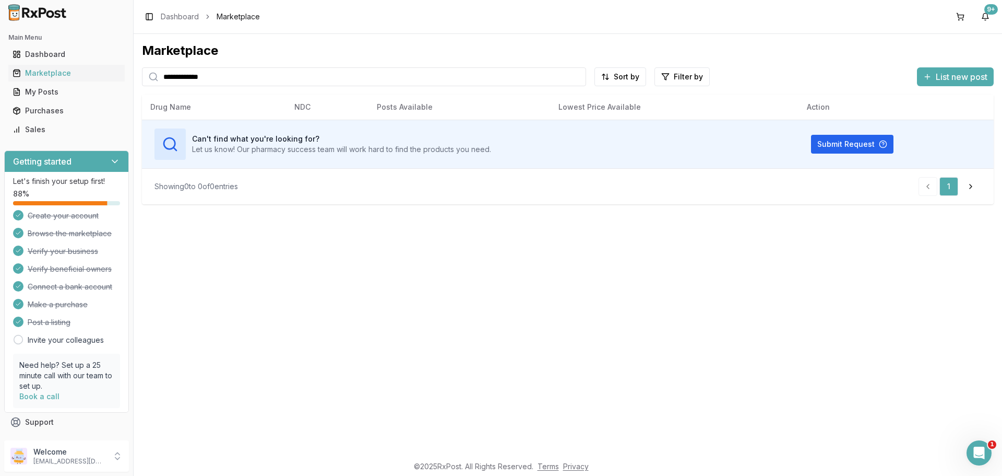
type input "**********"
